Goal: Information Seeking & Learning: Find specific fact

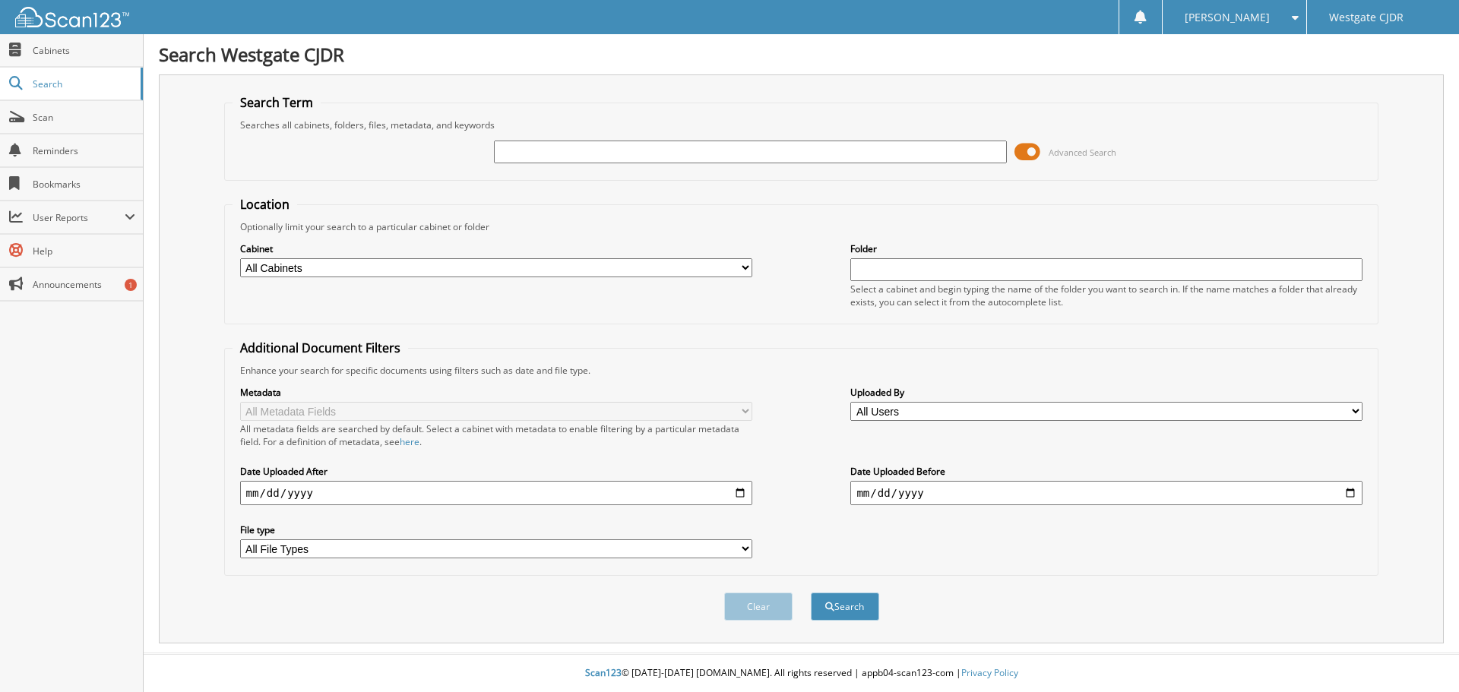
click at [740, 147] on input "text" at bounding box center [750, 152] width 512 height 23
type input "j42792a"
click at [811, 593] on button "Search" at bounding box center [845, 607] width 68 height 28
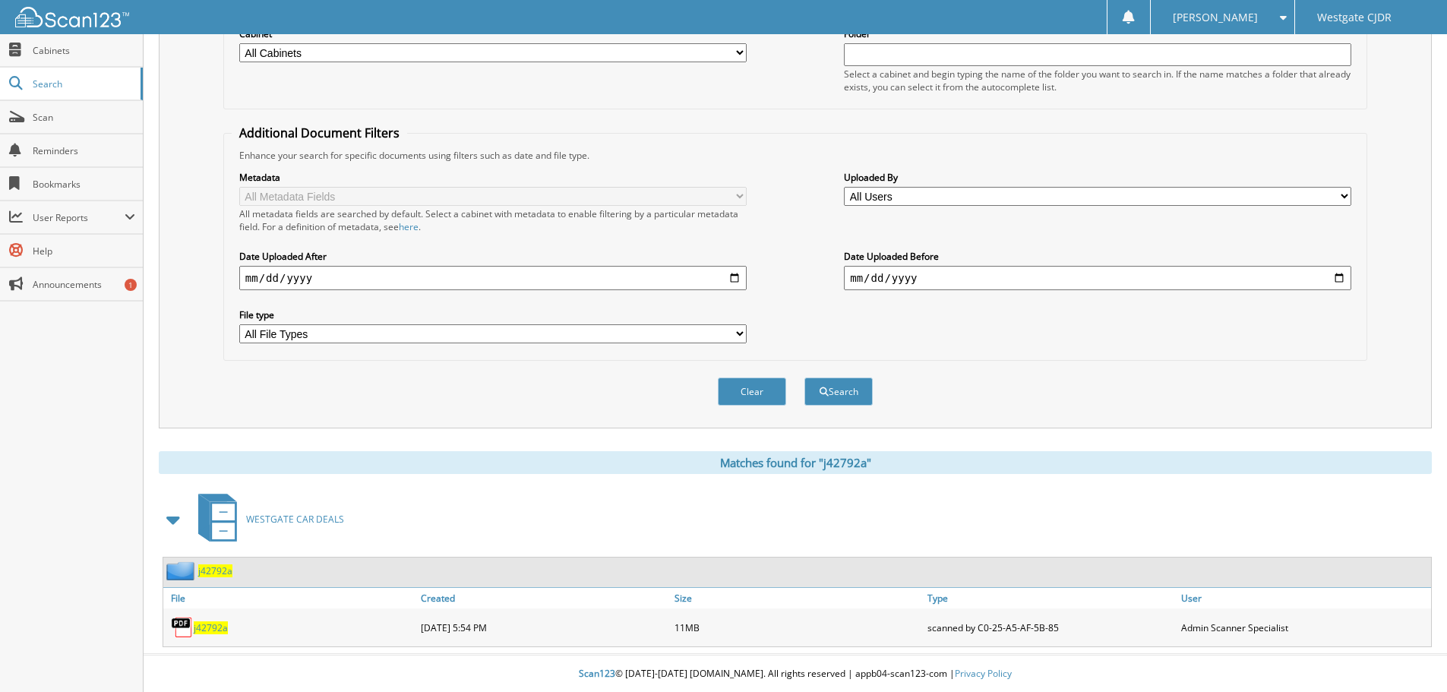
scroll to position [217, 0]
click at [218, 627] on span "j42792a" at bounding box center [211, 627] width 34 height 13
